Goal: Task Accomplishment & Management: Manage account settings

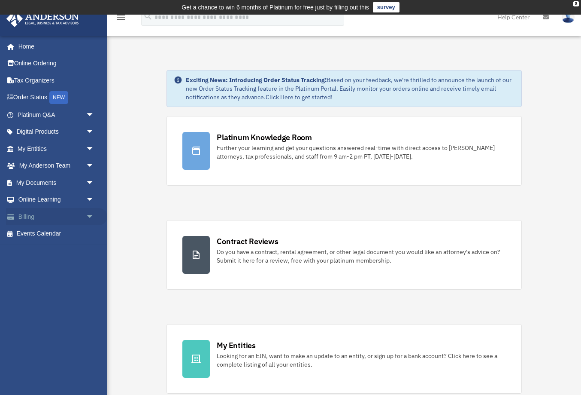
click at [94, 220] on span "arrow_drop_down" at bounding box center [94, 217] width 17 height 18
click at [63, 231] on link "$ Open Invoices" at bounding box center [59, 234] width 95 height 18
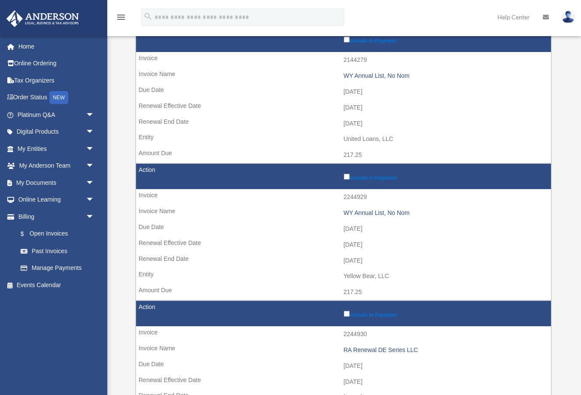
scroll to position [139, 0]
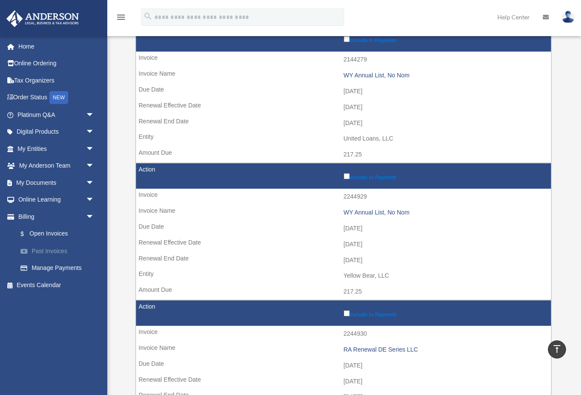
click at [61, 252] on link "Past Invoices" at bounding box center [59, 250] width 95 height 17
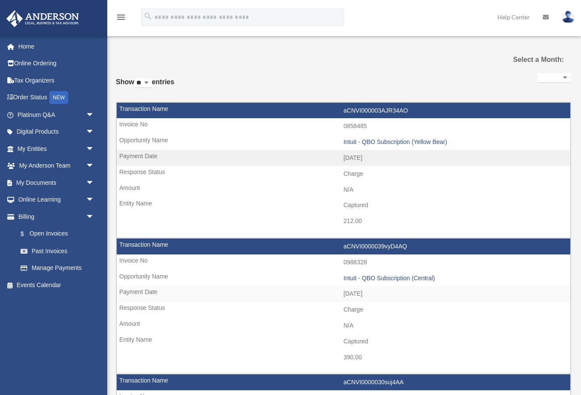
select select
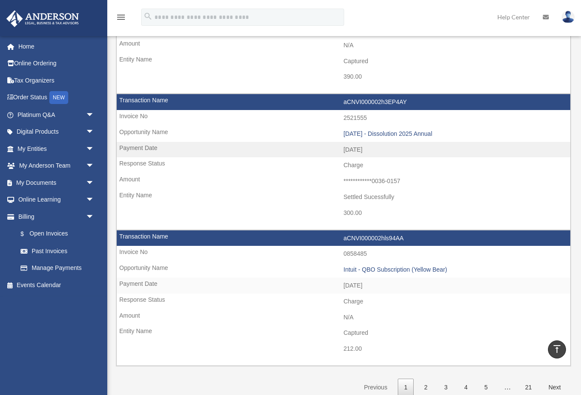
scroll to position [1335, 0]
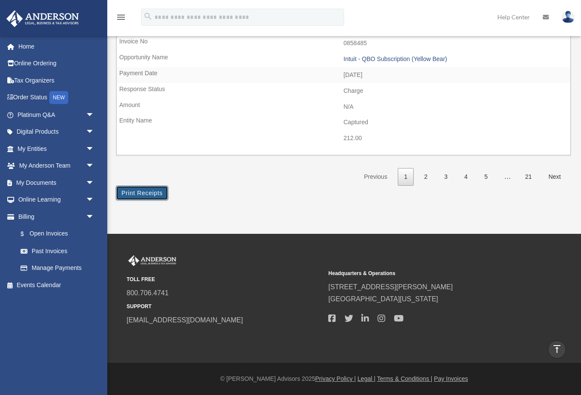
click at [146, 195] on button "Print Receipts" at bounding box center [142, 193] width 52 height 15
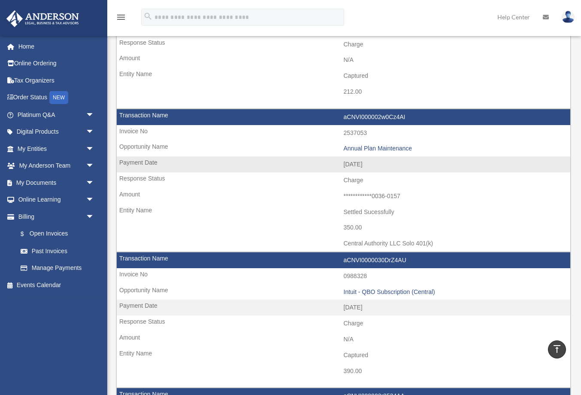
scroll to position [316, 0]
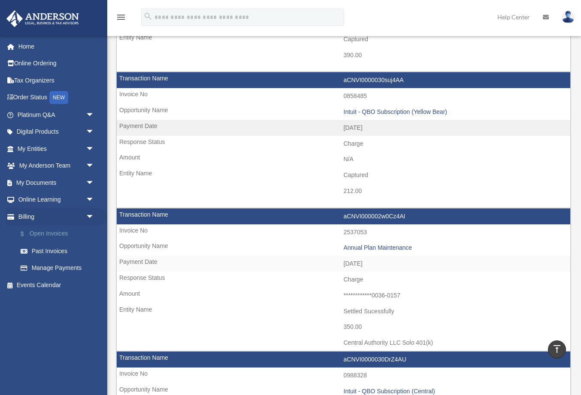
click at [67, 235] on link "$ Open Invoices" at bounding box center [59, 234] width 95 height 18
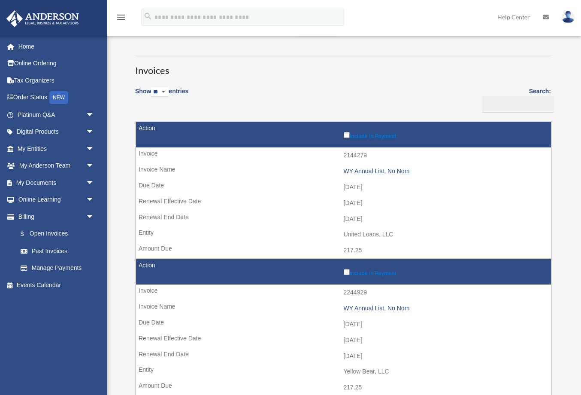
scroll to position [68, 0]
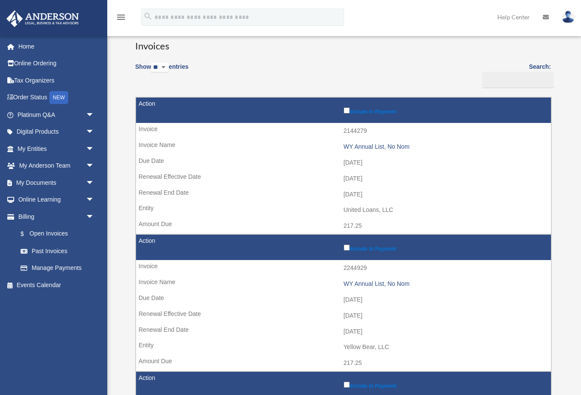
click at [308, 231] on td "217.25" at bounding box center [343, 226] width 415 height 16
click at [53, 249] on link "Past Invoices" at bounding box center [59, 250] width 95 height 17
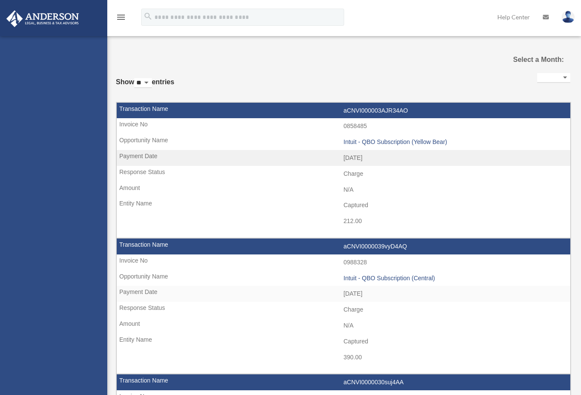
select select
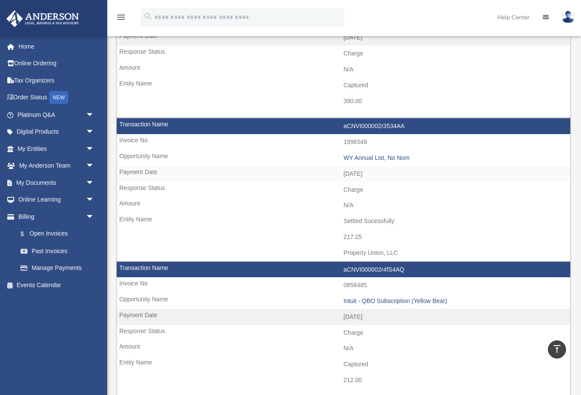
scroll to position [691, 0]
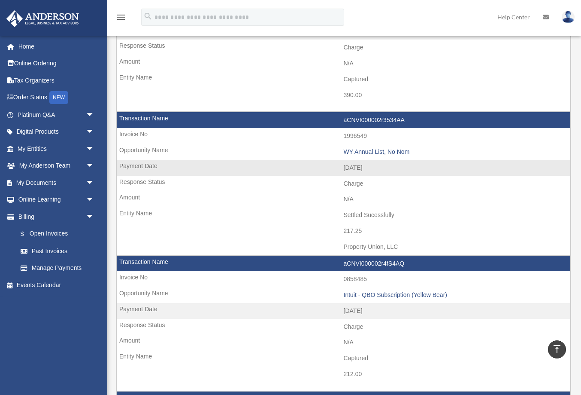
drag, startPoint x: 347, startPoint y: 247, endPoint x: 407, endPoint y: 241, distance: 60.4
click at [407, 241] on td "Property Union, LLC" at bounding box center [344, 247] width 454 height 16
click at [421, 250] on td "Property Union, LLC" at bounding box center [344, 247] width 454 height 16
click at [417, 249] on td "Property Union, LLC" at bounding box center [344, 247] width 454 height 16
click at [366, 171] on td "[DATE]" at bounding box center [344, 168] width 454 height 16
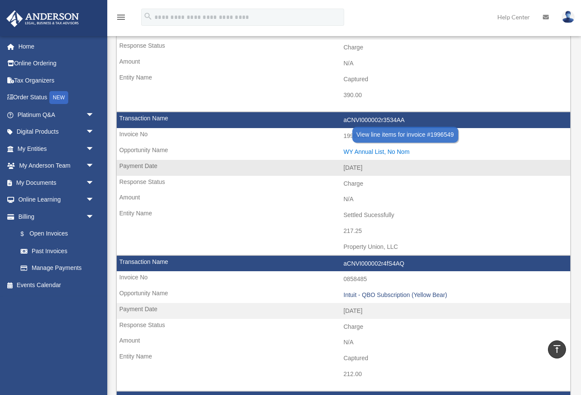
click at [356, 153] on div "WY Annual List, No Nom" at bounding box center [455, 151] width 223 height 7
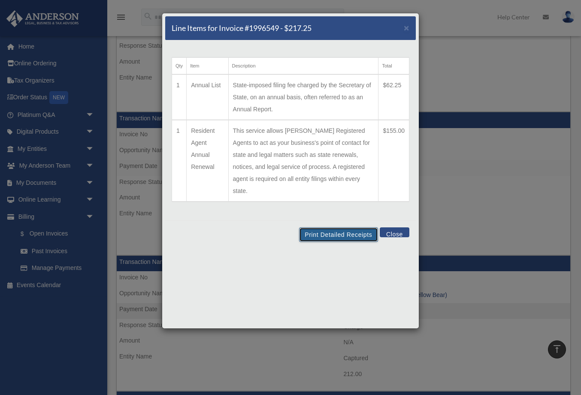
click at [358, 227] on button "Print Detailed Receipts" at bounding box center [338, 234] width 79 height 15
click at [390, 227] on button "Close" at bounding box center [395, 232] width 30 height 10
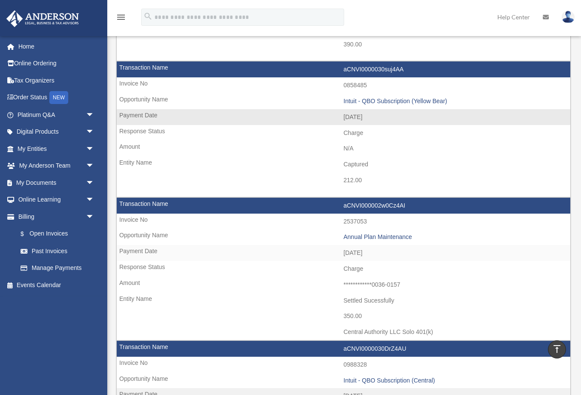
scroll to position [348, 0]
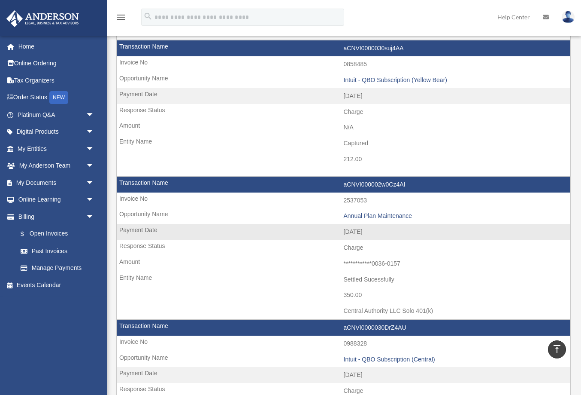
drag, startPoint x: 342, startPoint y: 232, endPoint x: 377, endPoint y: 234, distance: 35.7
click at [377, 234] on td "[DATE]" at bounding box center [344, 232] width 454 height 16
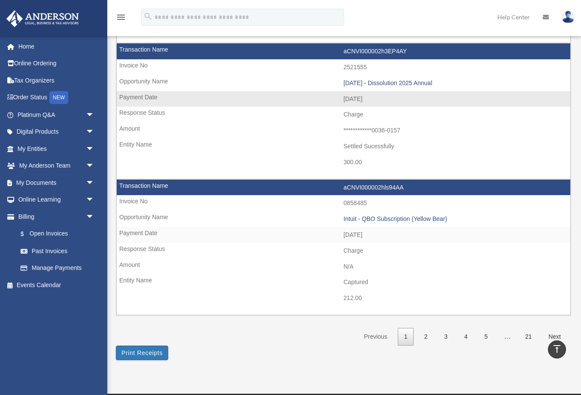
scroll to position [1185, 0]
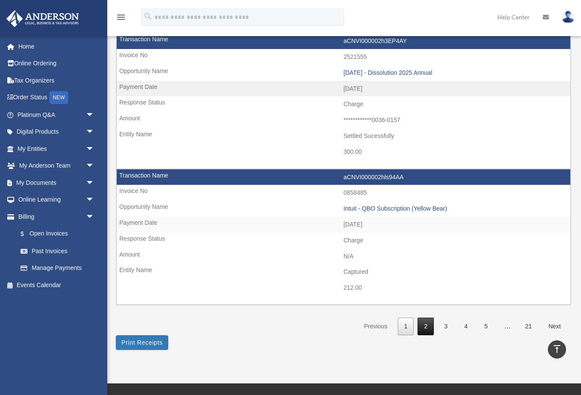
click at [423, 321] on link "2" at bounding box center [426, 326] width 16 height 18
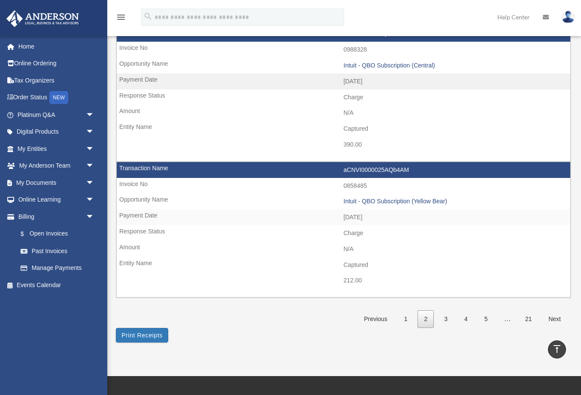
click at [429, 319] on link "2" at bounding box center [426, 319] width 16 height 18
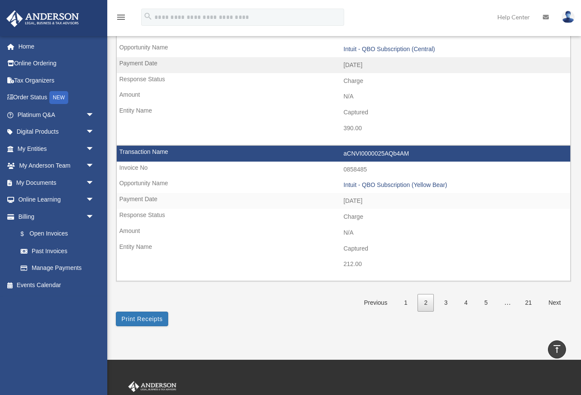
scroll to position [1202, 0]
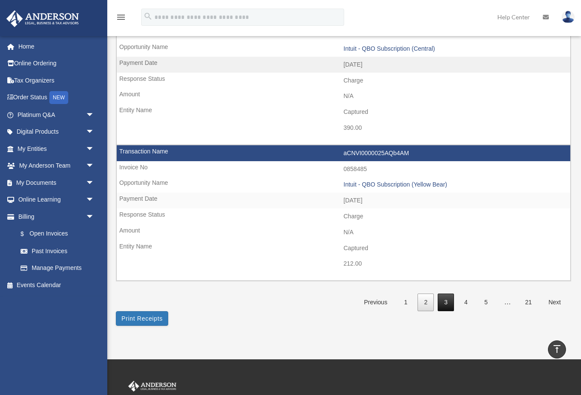
click at [447, 303] on link "3" at bounding box center [446, 302] width 16 height 18
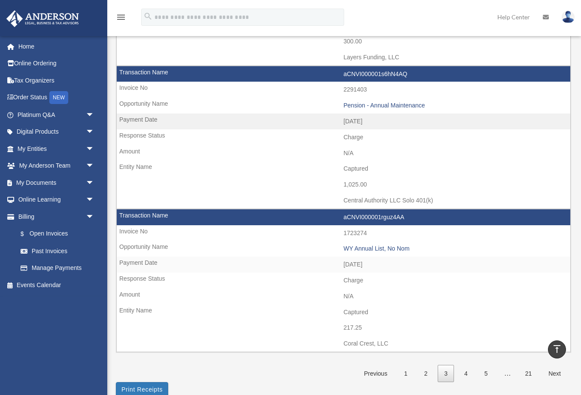
scroll to position [1177, 0]
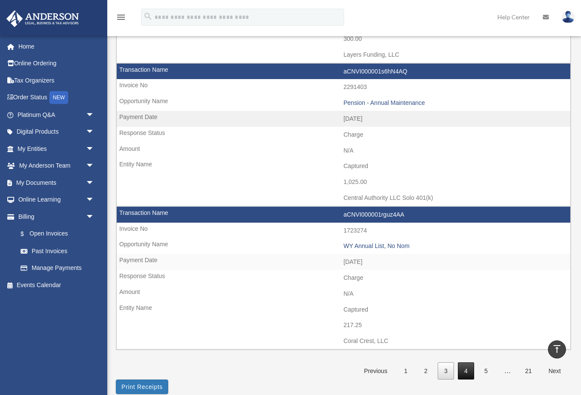
click at [466, 375] on link "4" at bounding box center [466, 371] width 16 height 18
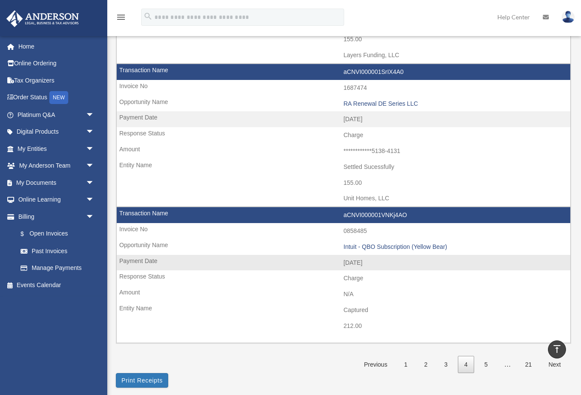
scroll to position [1162, 0]
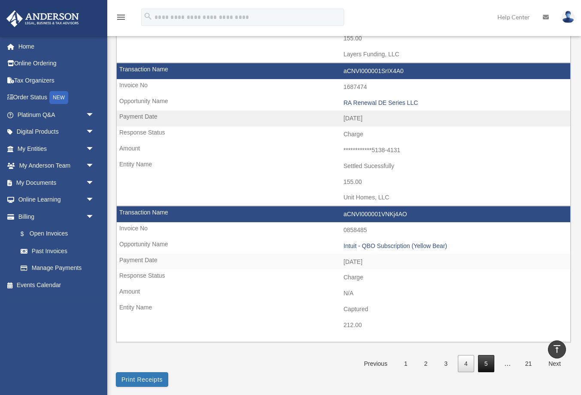
click at [484, 365] on link "5" at bounding box center [486, 364] width 16 height 18
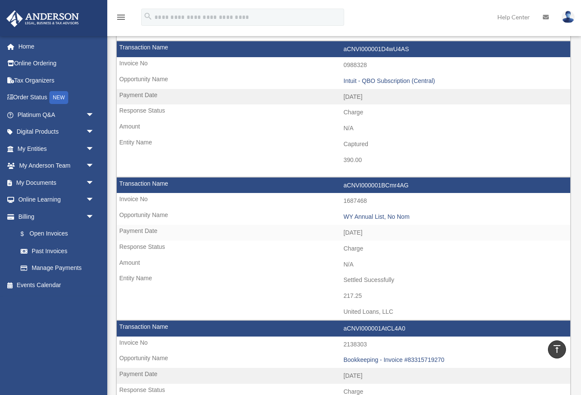
scroll to position [620, 0]
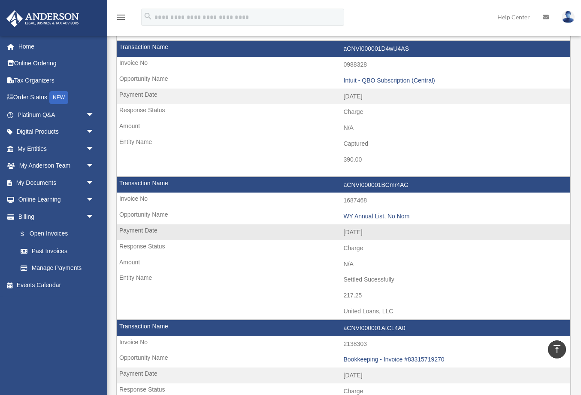
drag, startPoint x: 343, startPoint y: 313, endPoint x: 409, endPoint y: 314, distance: 65.7
click at [409, 314] on td "United Loans, LLC" at bounding box center [344, 311] width 454 height 16
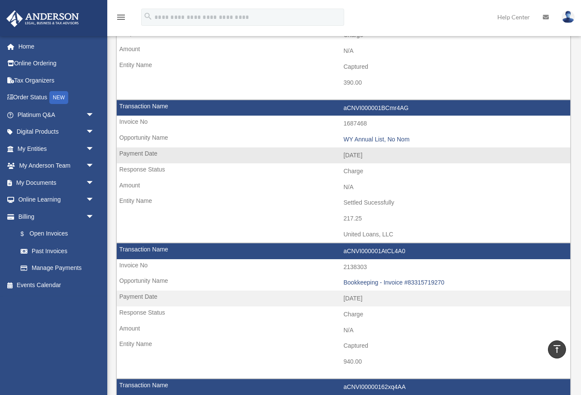
scroll to position [696, 0]
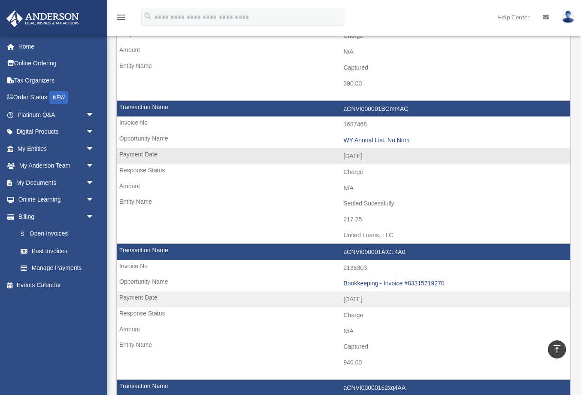
click at [330, 212] on td "217.25" at bounding box center [344, 219] width 454 height 16
drag, startPoint x: 346, startPoint y: 234, endPoint x: 402, endPoint y: 234, distance: 56.7
click at [402, 234] on td "United Loans, LLC" at bounding box center [344, 235] width 454 height 16
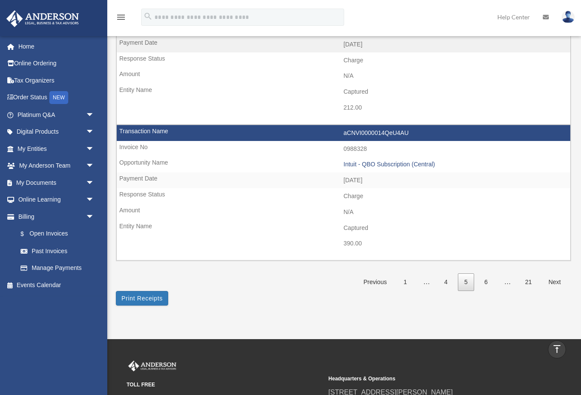
scroll to position [1223, 0]
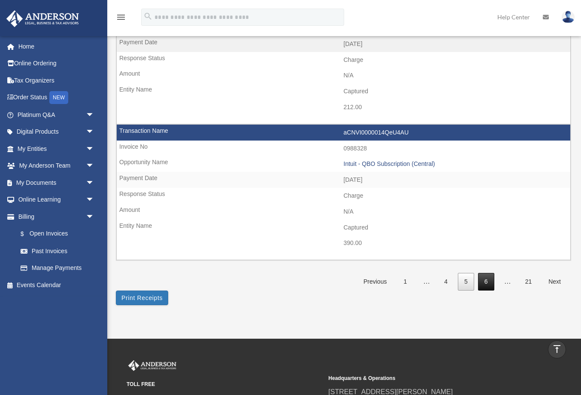
click at [489, 277] on link "6" at bounding box center [486, 282] width 16 height 18
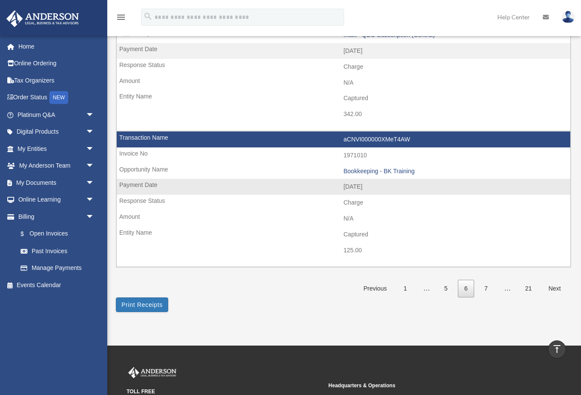
scroll to position [1230, 0]
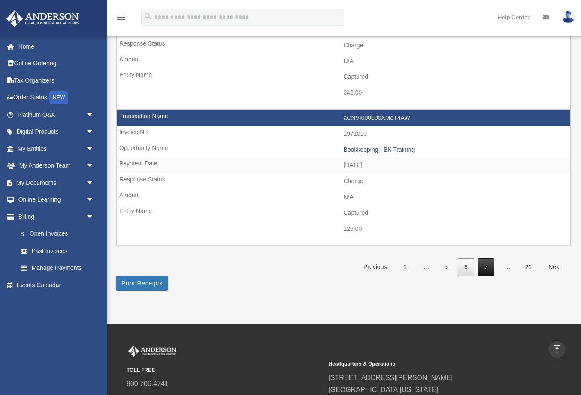
click at [486, 270] on link "7" at bounding box center [486, 267] width 16 height 18
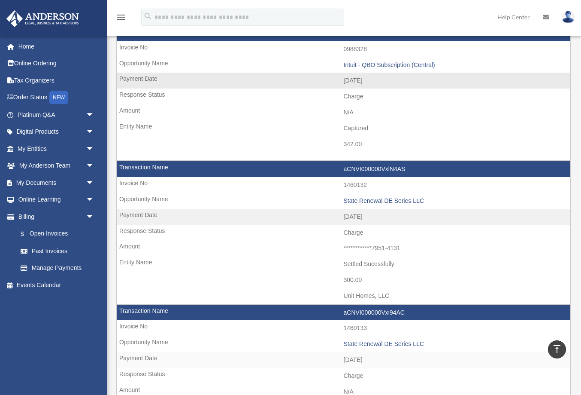
scroll to position [229, 0]
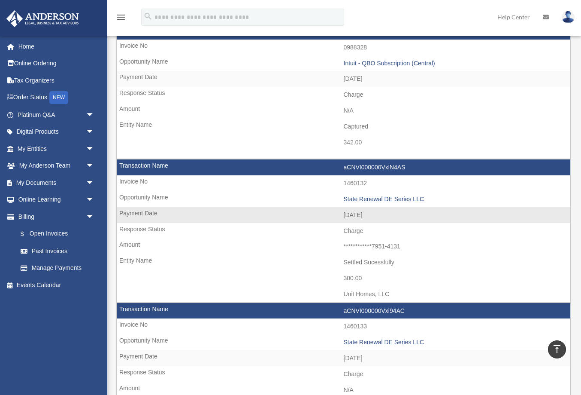
drag, startPoint x: 343, startPoint y: 293, endPoint x: 407, endPoint y: 297, distance: 63.6
click at [407, 297] on td "Unit Homes, LLC" at bounding box center [344, 294] width 454 height 16
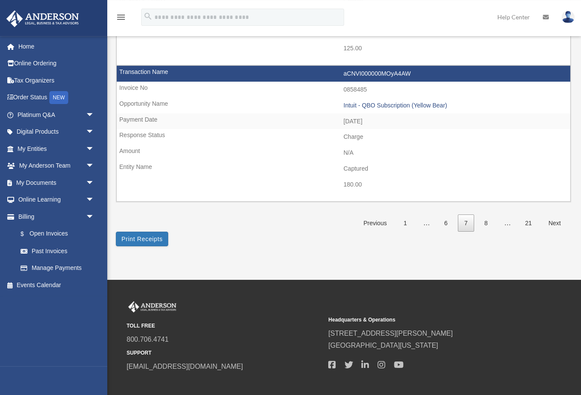
scroll to position [1303, 0]
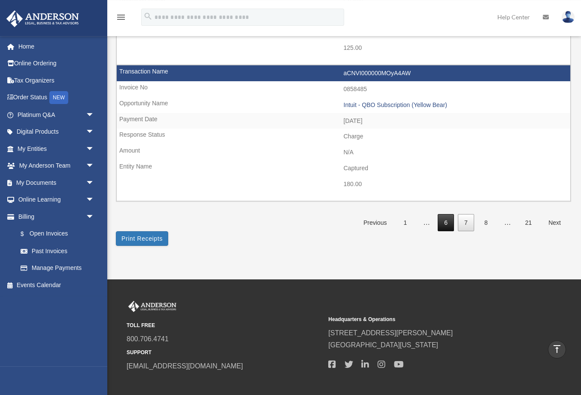
click at [450, 225] on link "6" at bounding box center [446, 223] width 16 height 18
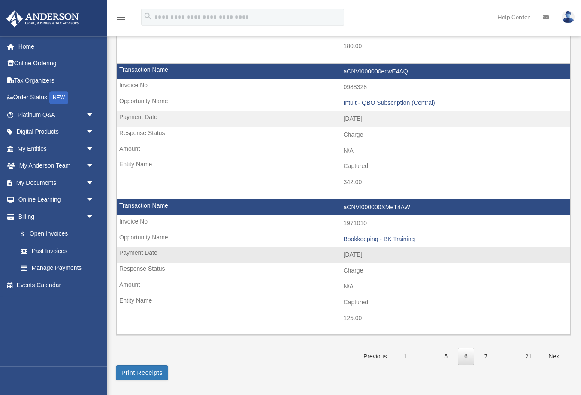
scroll to position [1320, 0]
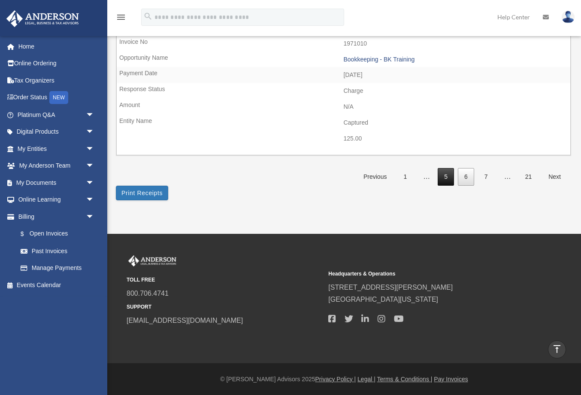
click at [447, 178] on link "5" at bounding box center [446, 177] width 16 height 18
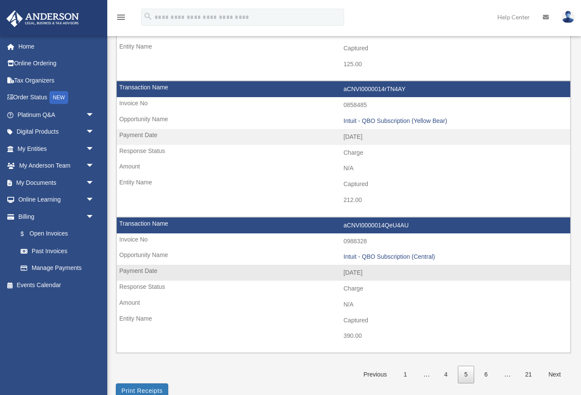
scroll to position [1327, 0]
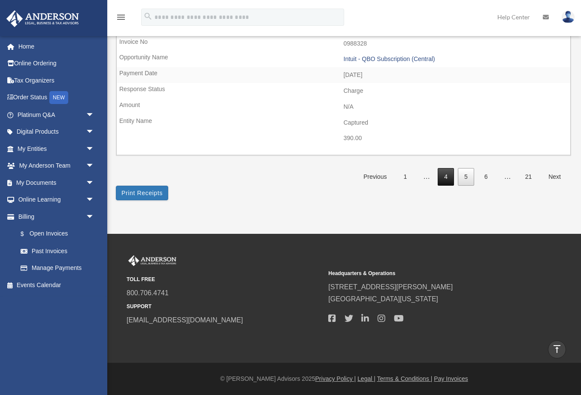
click at [449, 178] on link "4" at bounding box center [446, 177] width 16 height 18
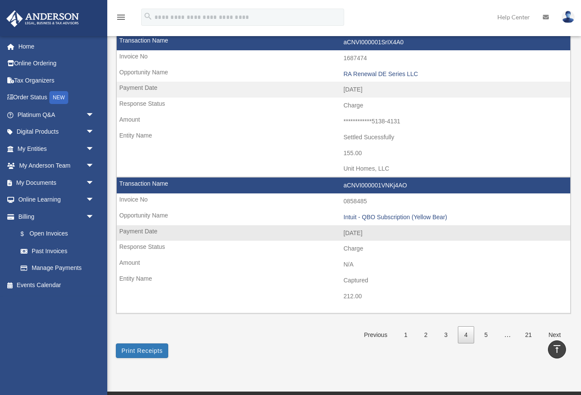
scroll to position [1184, 0]
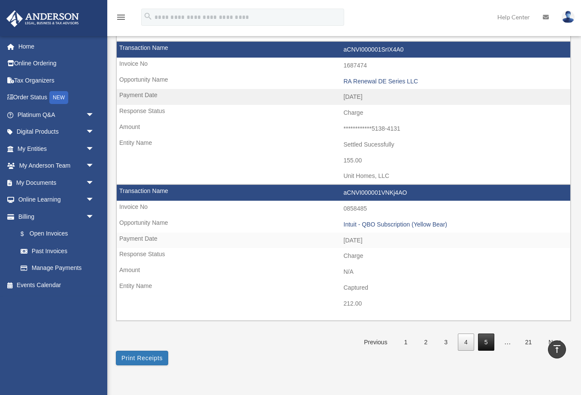
click at [488, 344] on link "5" at bounding box center [486, 342] width 16 height 18
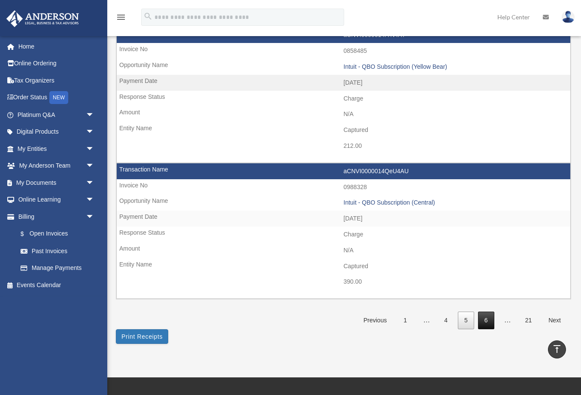
click at [484, 316] on link "6" at bounding box center [486, 320] width 16 height 18
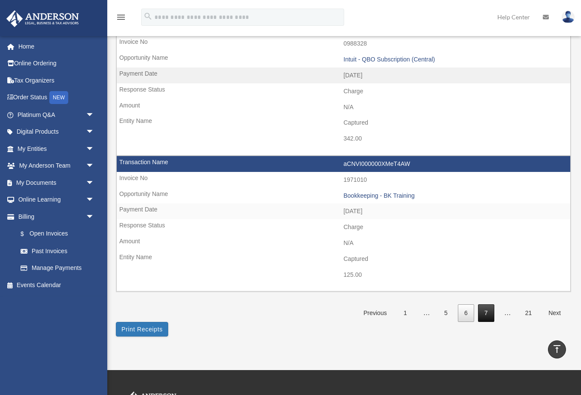
click at [487, 316] on link "7" at bounding box center [486, 313] width 16 height 18
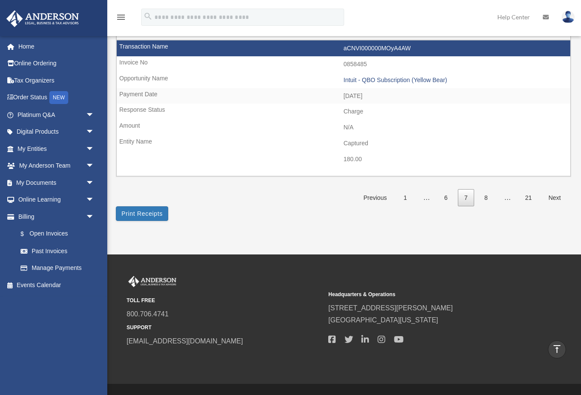
scroll to position [1349, 0]
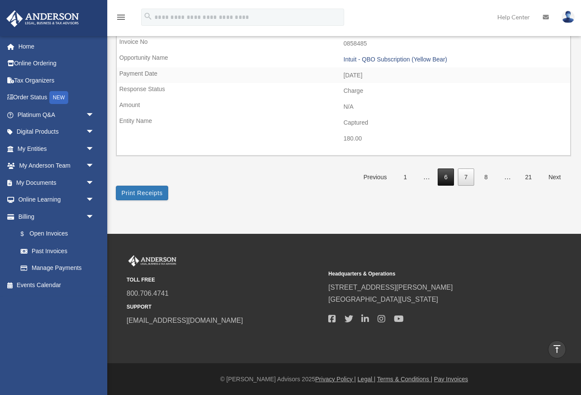
click at [448, 180] on link "6" at bounding box center [446, 177] width 16 height 18
click at [444, 180] on link "5" at bounding box center [446, 177] width 16 height 18
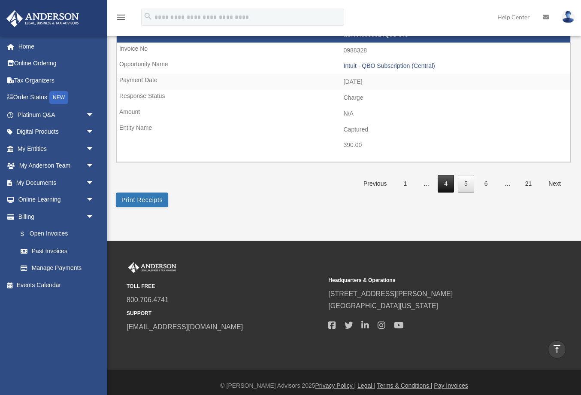
click at [444, 189] on link "4" at bounding box center [446, 184] width 16 height 18
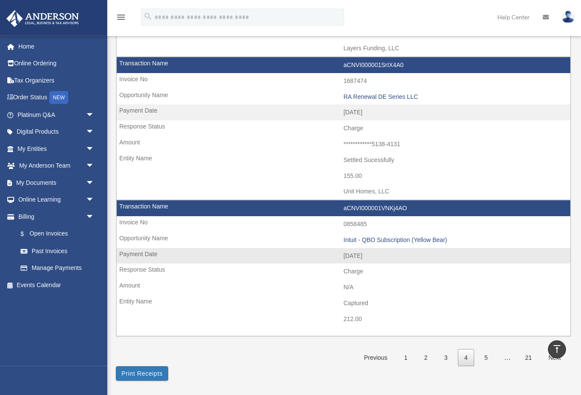
scroll to position [1168, 0]
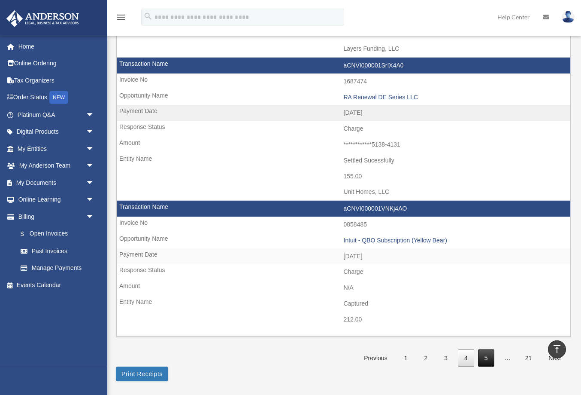
click at [487, 362] on link "5" at bounding box center [486, 358] width 16 height 18
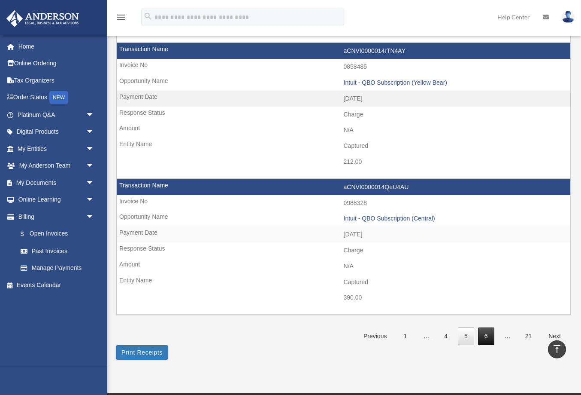
click at [485, 334] on link "6" at bounding box center [486, 336] width 16 height 18
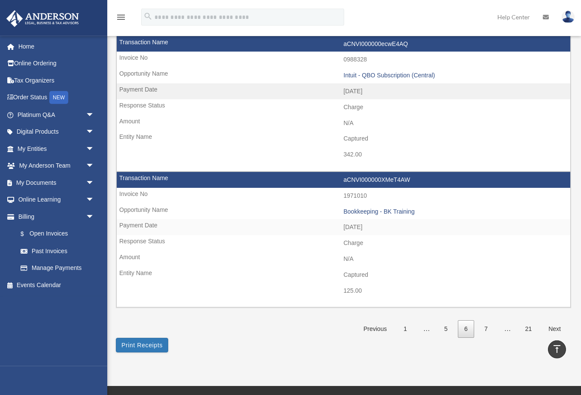
click at [485, 334] on link "7" at bounding box center [486, 329] width 16 height 18
